Goal: Information Seeking & Learning: Learn about a topic

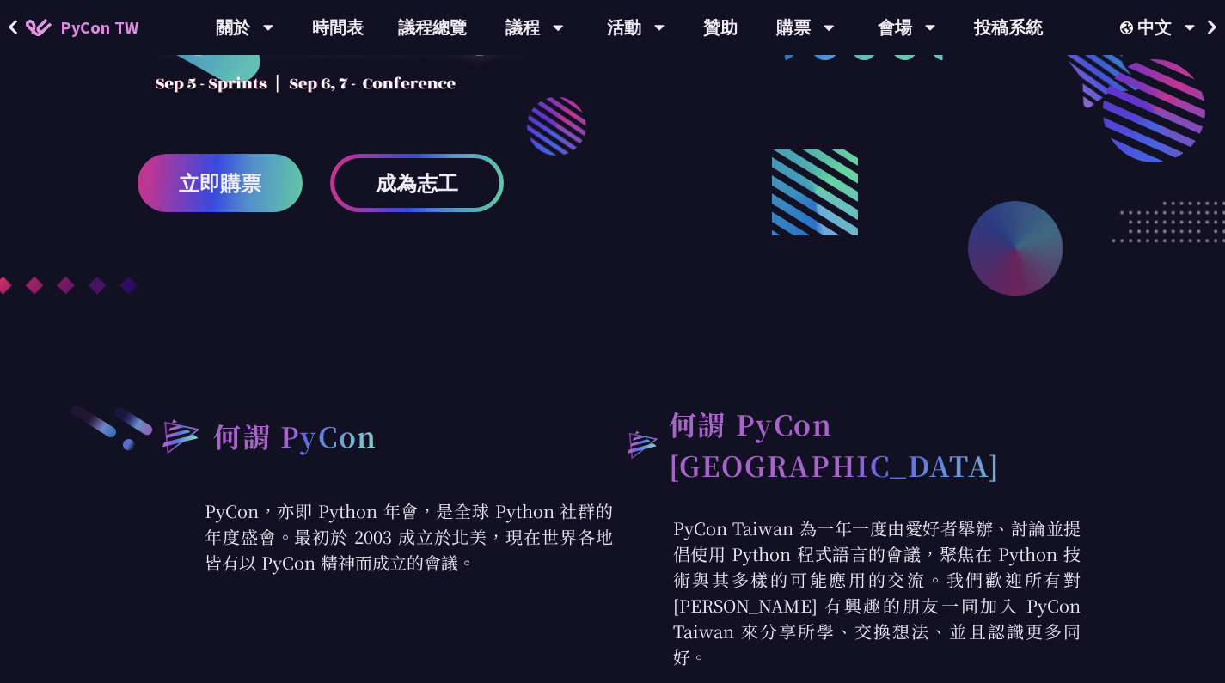
scroll to position [420, 0]
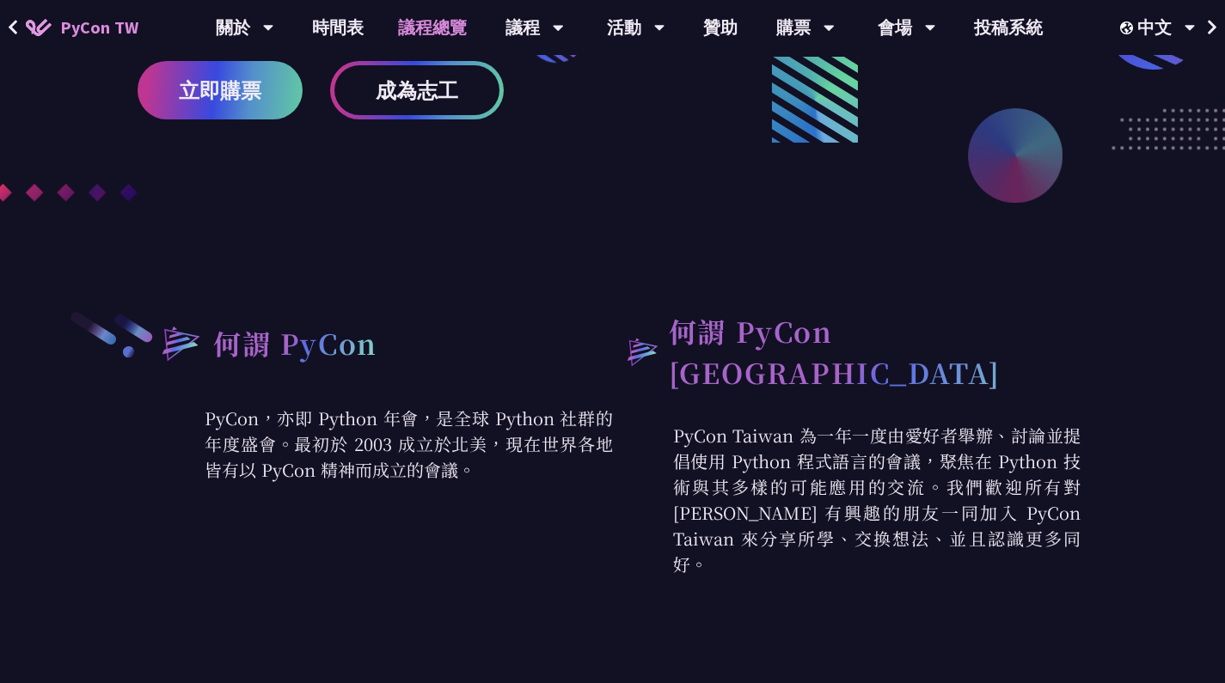
click at [469, 24] on link "議程總覽" at bounding box center [432, 27] width 103 height 55
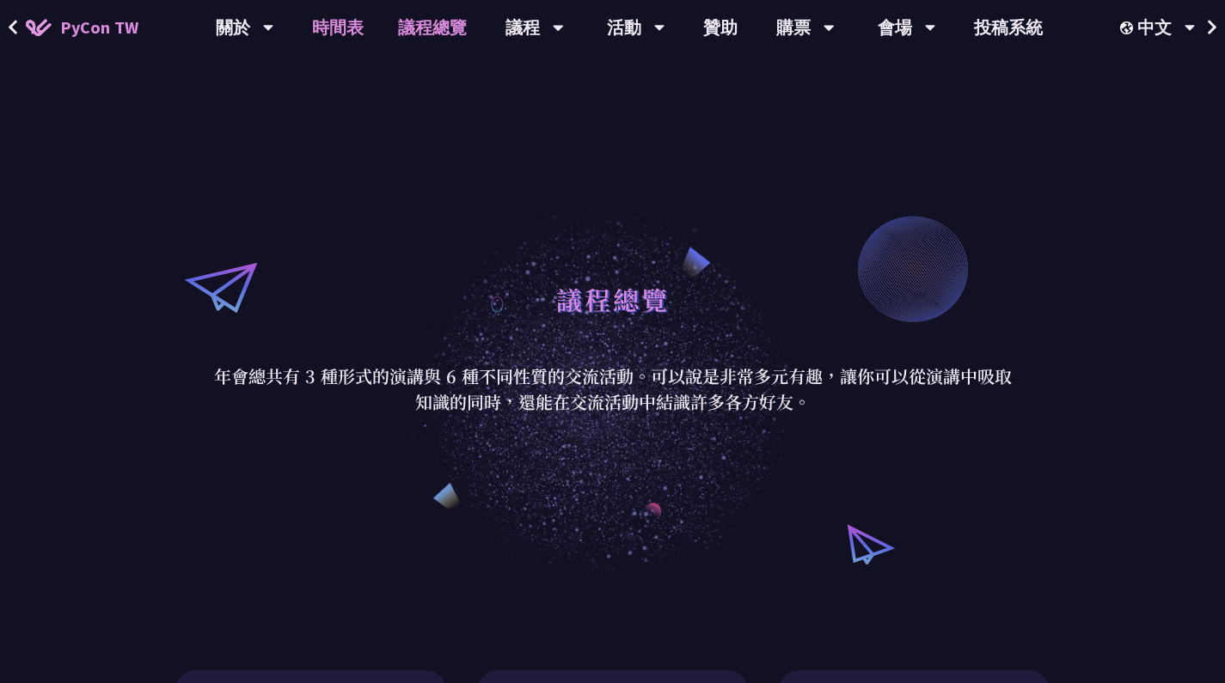
click at [352, 24] on link "時間表" at bounding box center [338, 27] width 86 height 55
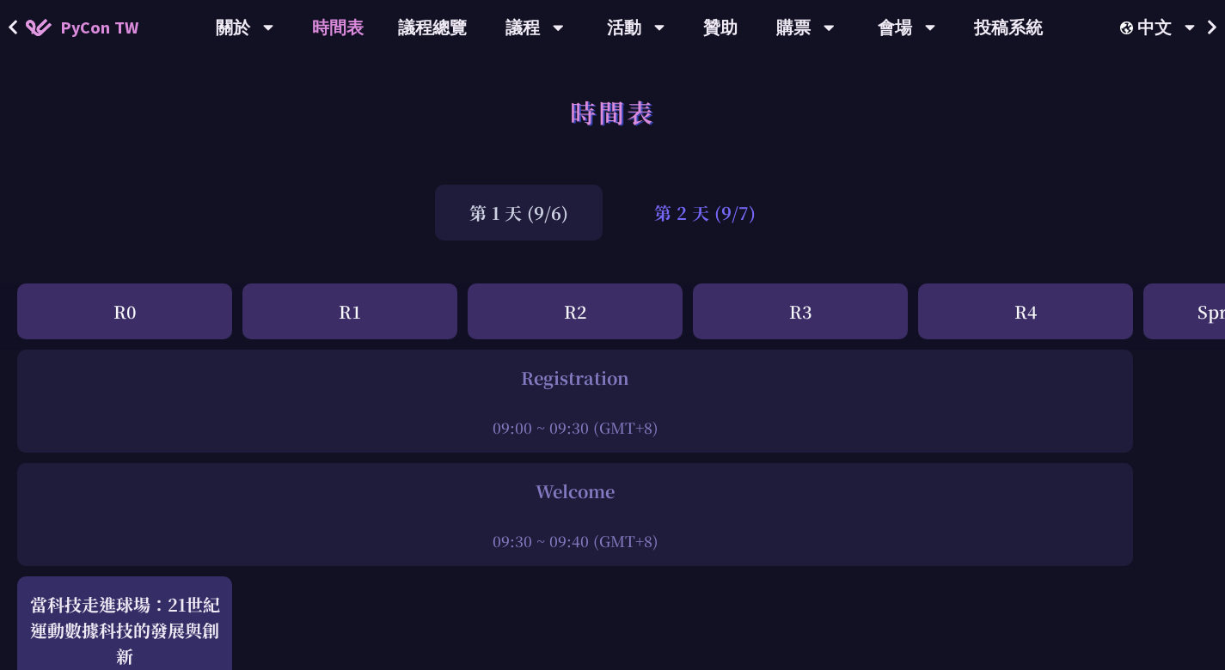
click at [676, 215] on div "第 2 天 (9/7)" at bounding box center [705, 213] width 170 height 56
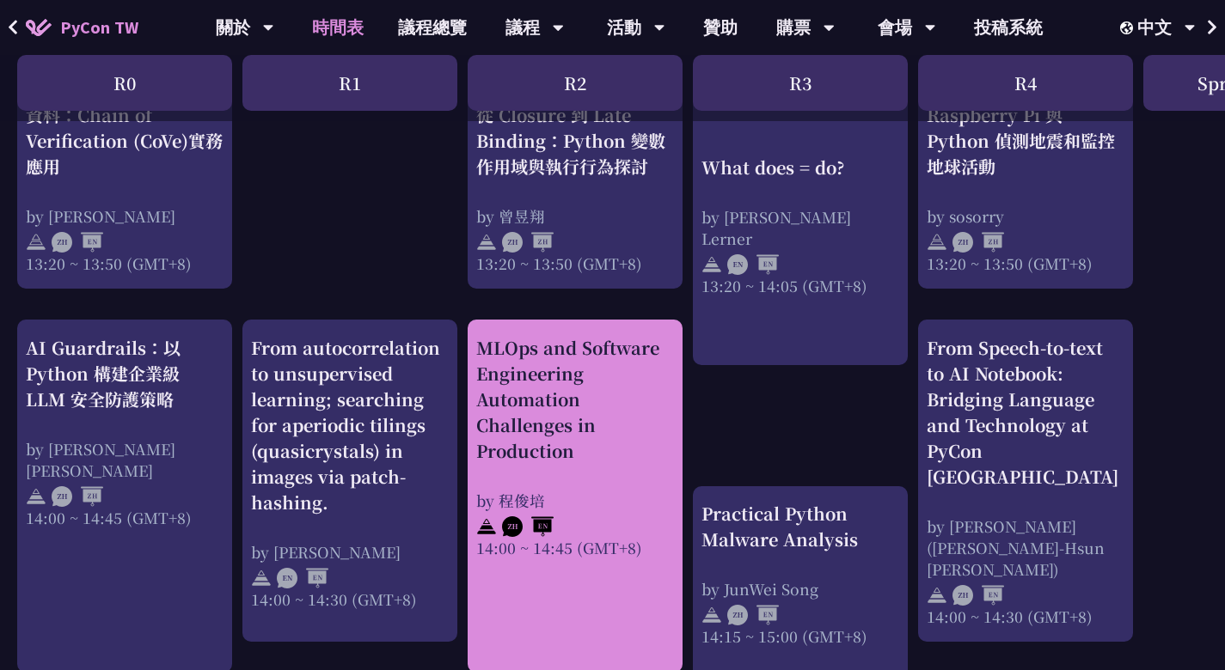
scroll to position [1564, 0]
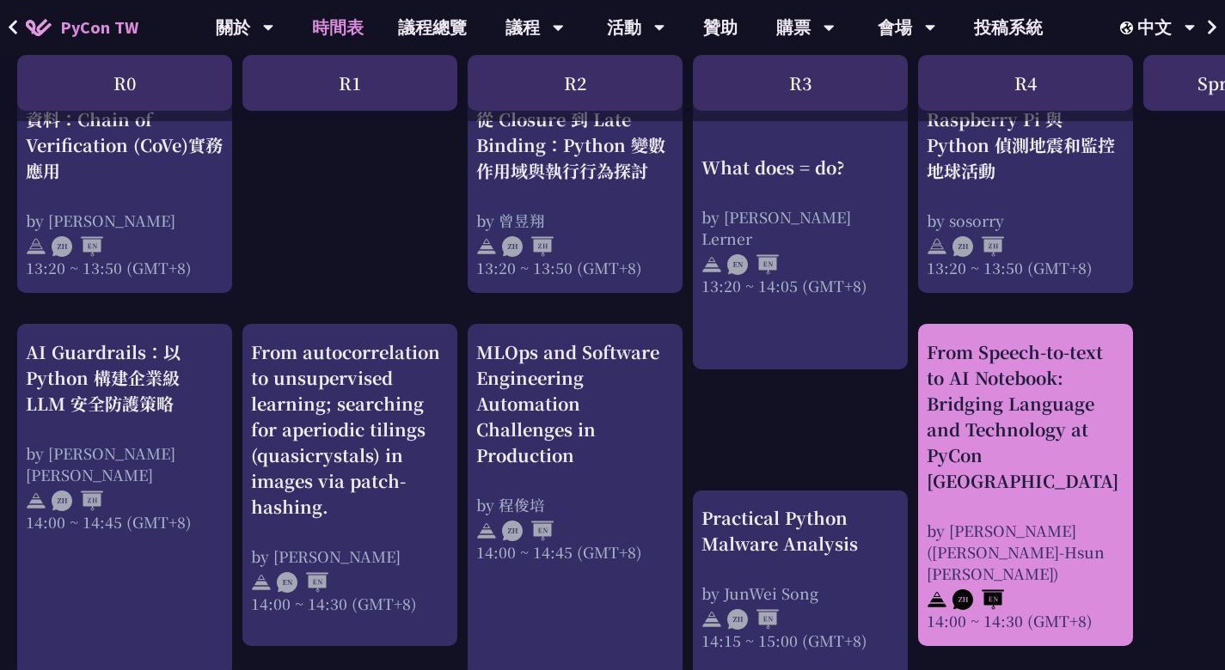
click at [989, 406] on div "From Speech-to-text to AI Notebook: Bridging Language and Technology at PyCon […" at bounding box center [1026, 417] width 198 height 155
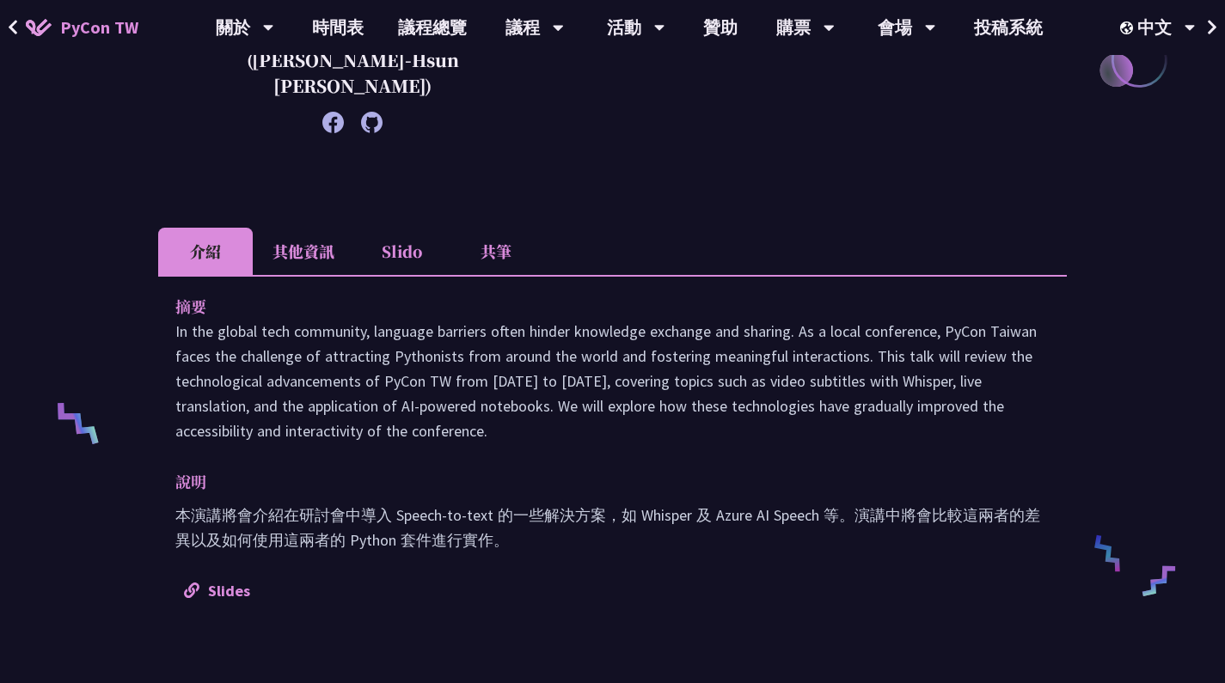
scroll to position [431, 0]
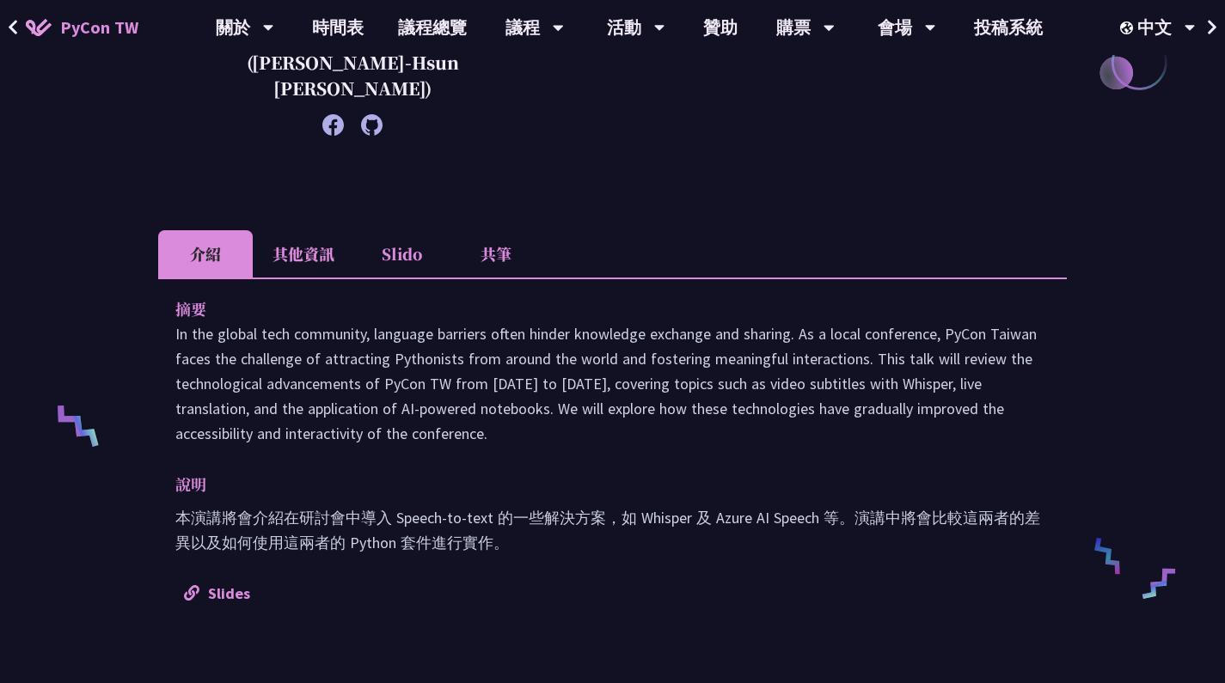
click at [493, 235] on li "共筆" at bounding box center [496, 253] width 95 height 47
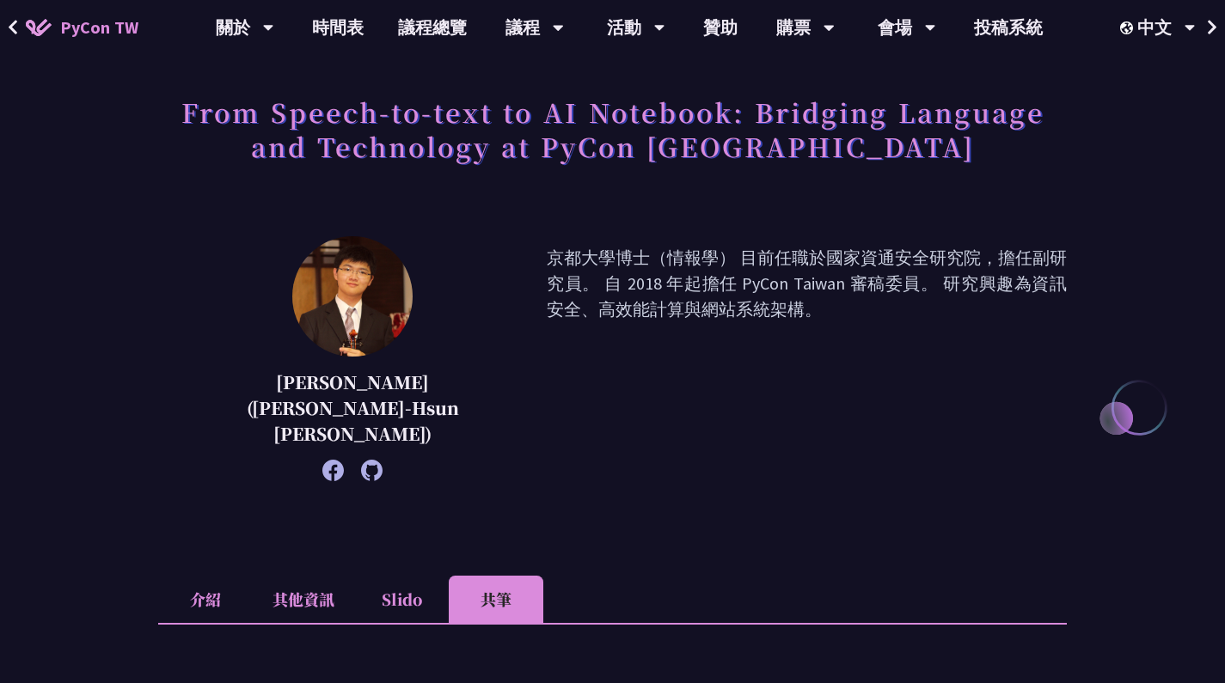
scroll to position [64, 0]
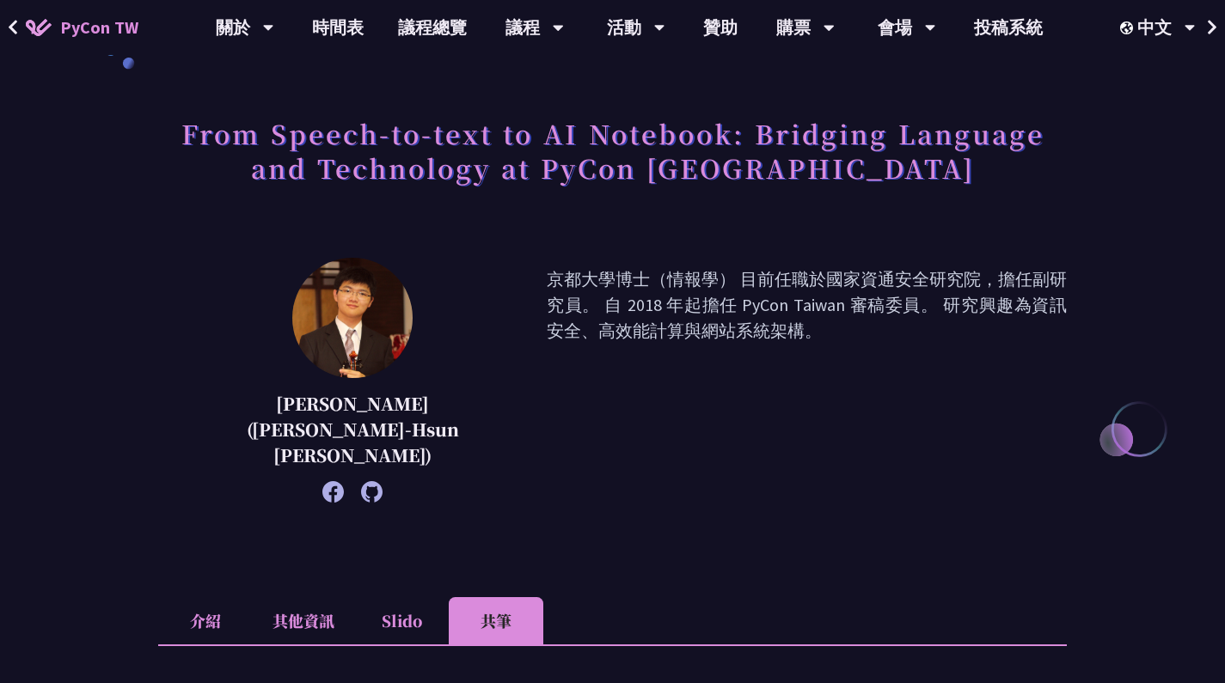
click at [322, 597] on li "其他資訊" at bounding box center [303, 620] width 101 height 47
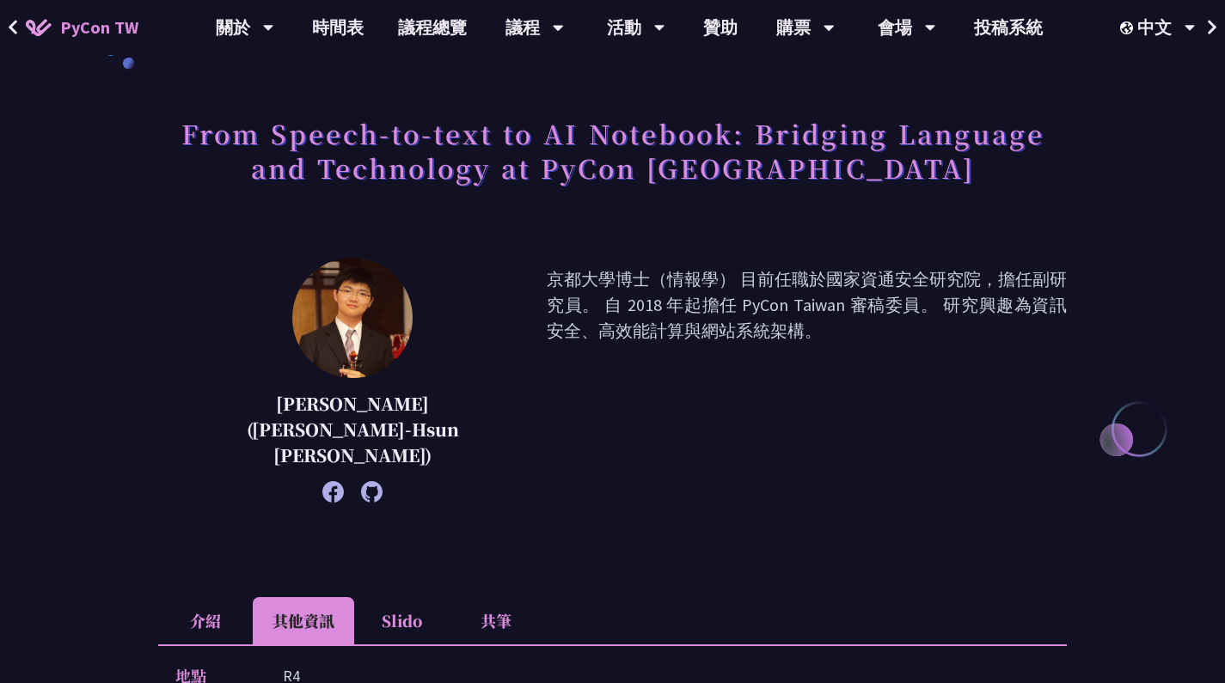
scroll to position [427, 0]
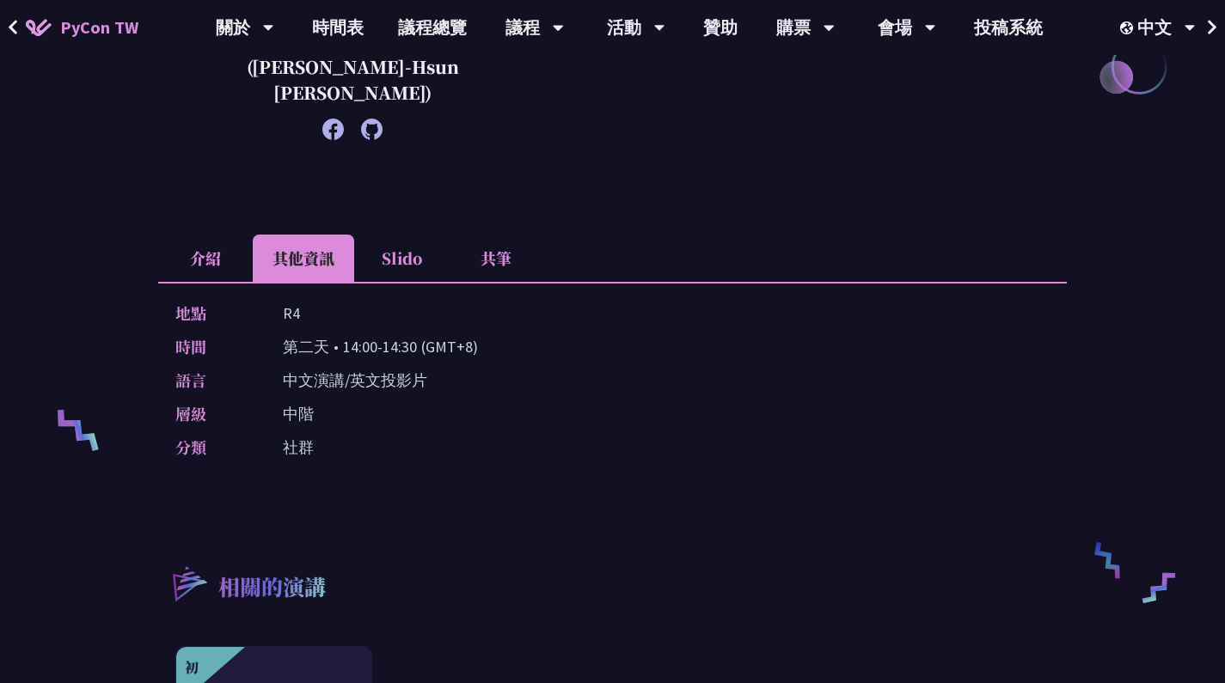
click at [200, 235] on li "介紹" at bounding box center [205, 258] width 95 height 47
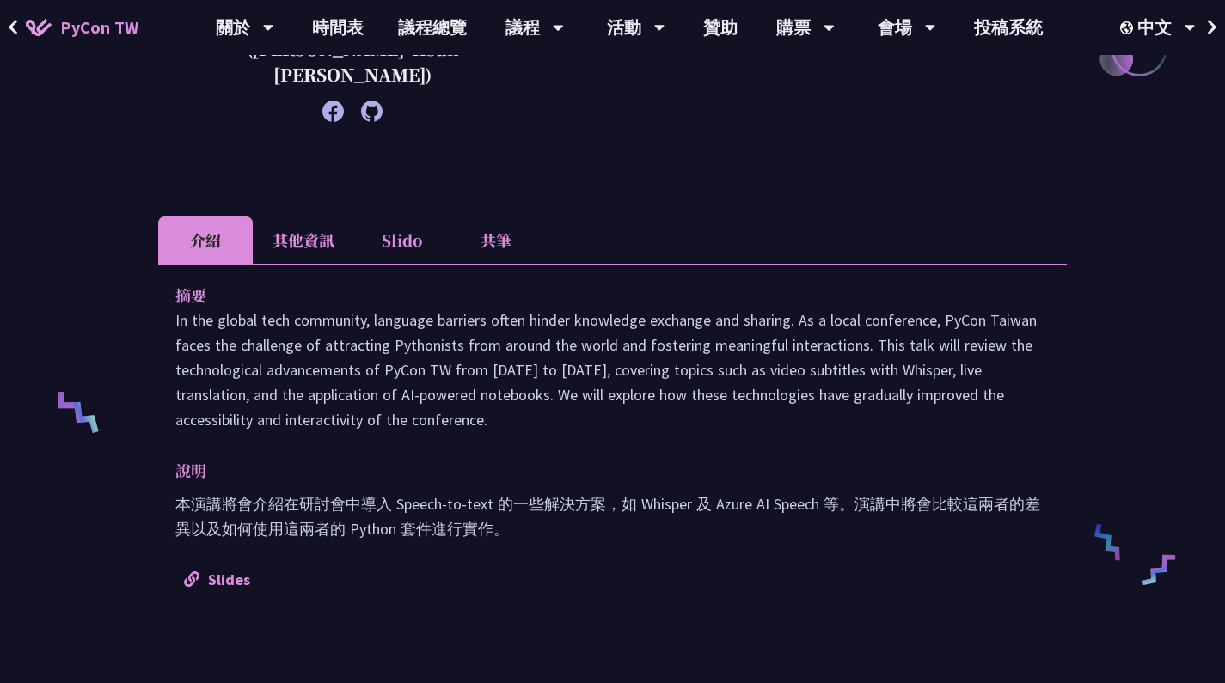
scroll to position [446, 0]
